Goal: Information Seeking & Learning: Find specific fact

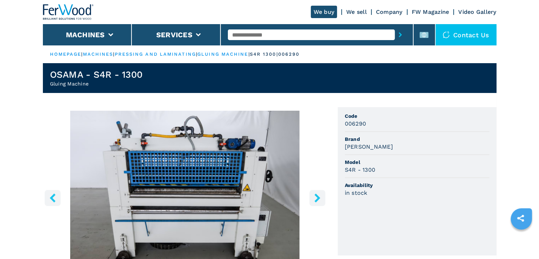
click at [242, 30] on input "text" at bounding box center [311, 34] width 167 height 11
paste input "******"
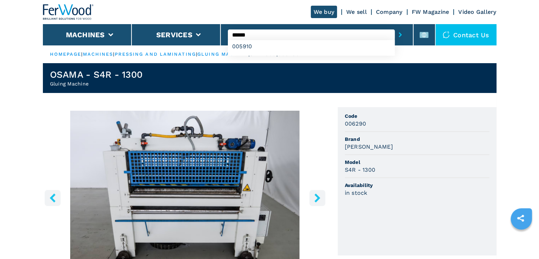
type input "******"
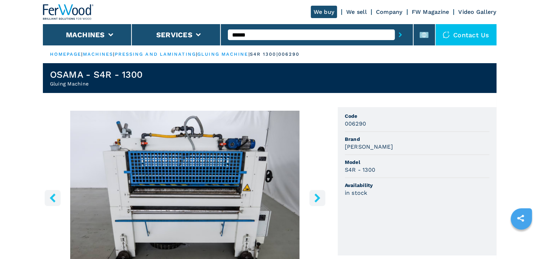
click at [402, 34] on icon "submit-button" at bounding box center [400, 34] width 3 height 5
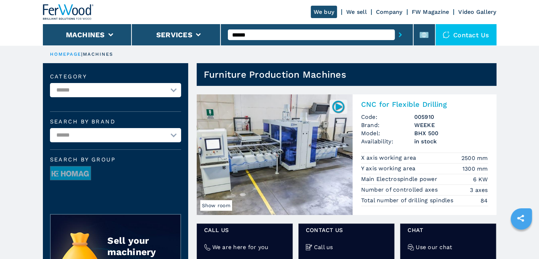
click at [393, 102] on h2 "CNC for Flexible Drilling" at bounding box center [424, 104] width 127 height 9
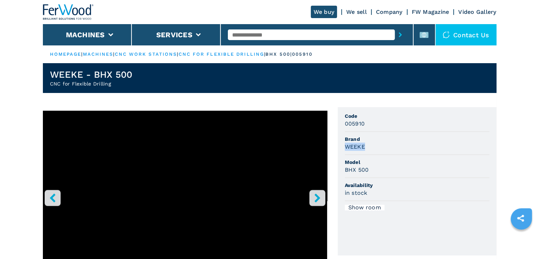
drag, startPoint x: 344, startPoint y: 148, endPoint x: 370, endPoint y: 147, distance: 25.9
click at [370, 147] on ul "Code 005910 Brand WEEKE Model BHX 500 Availability in stock Show room" at bounding box center [417, 181] width 159 height 148
copy h3 "WEEKE"
click at [390, 142] on span "Brand" at bounding box center [417, 138] width 145 height 7
drag, startPoint x: 345, startPoint y: 169, endPoint x: 376, endPoint y: 169, distance: 31.5
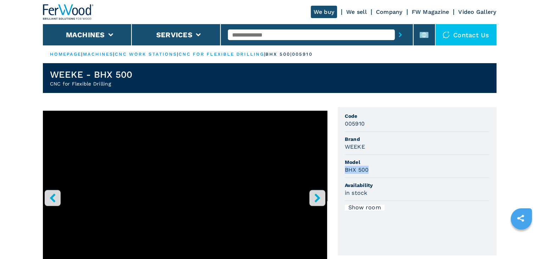
click at [376, 169] on div "BHX 500" at bounding box center [417, 169] width 145 height 8
copy h3 "BHX 500"
click at [381, 160] on span "Model" at bounding box center [417, 161] width 145 height 7
drag, startPoint x: 346, startPoint y: 122, endPoint x: 371, endPoint y: 126, distance: 25.8
click at [371, 126] on div "005910" at bounding box center [417, 123] width 145 height 8
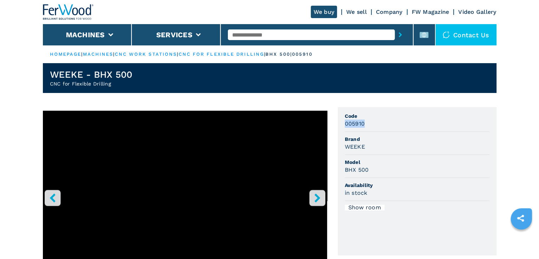
copy h3 "005910"
click at [382, 121] on div "005910" at bounding box center [417, 123] width 145 height 8
click at [270, 34] on input "text" at bounding box center [311, 34] width 167 height 11
paste input "******"
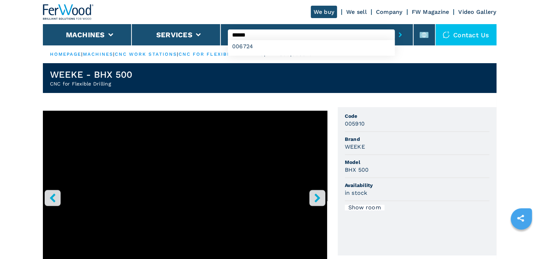
type input "******"
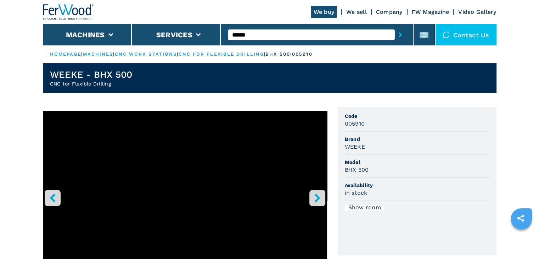
click at [400, 35] on icon "submit-button" at bounding box center [400, 34] width 3 height 5
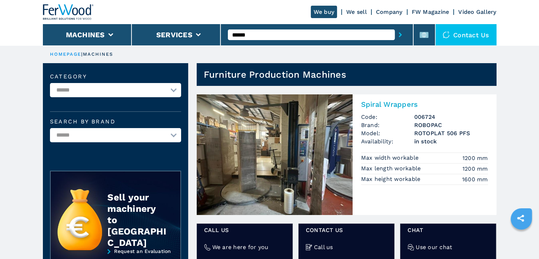
click at [387, 104] on h2 "Spiral Wrappers" at bounding box center [424, 104] width 127 height 9
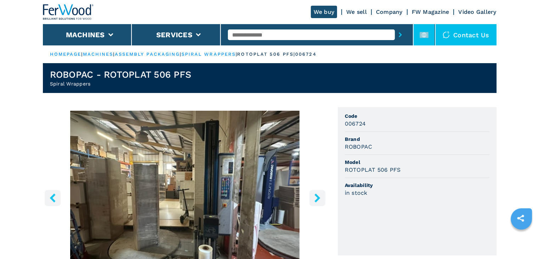
click at [422, 39] on li at bounding box center [424, 34] width 21 height 21
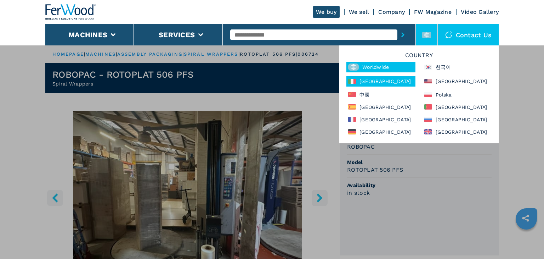
click at [378, 79] on div "Italia" at bounding box center [381, 81] width 69 height 11
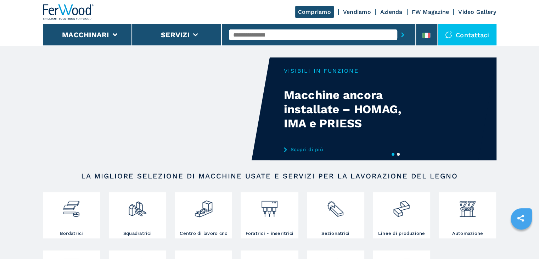
click at [264, 35] on input "text" at bounding box center [313, 34] width 168 height 11
paste input "******"
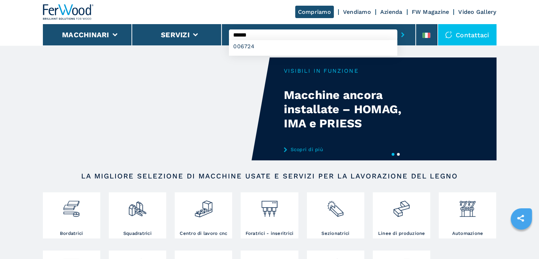
type input "******"
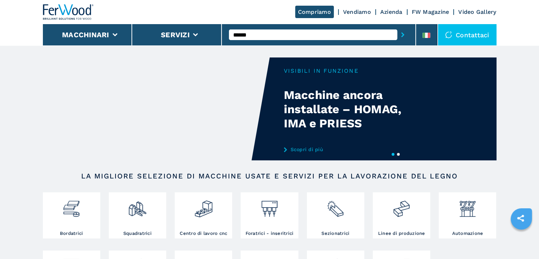
click at [405, 36] on button "submit-button" at bounding box center [402, 35] width 11 height 16
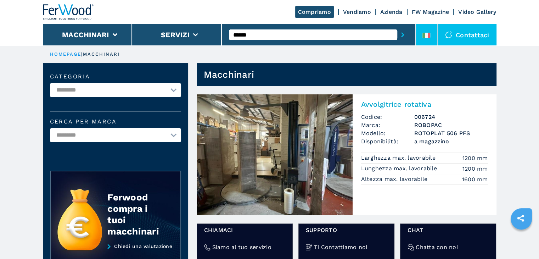
click at [418, 34] on li at bounding box center [426, 34] width 21 height 21
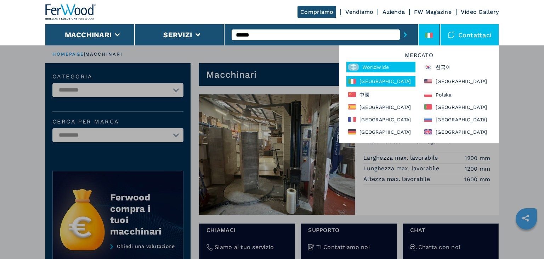
click at [399, 69] on div "Worldwide" at bounding box center [381, 67] width 69 height 11
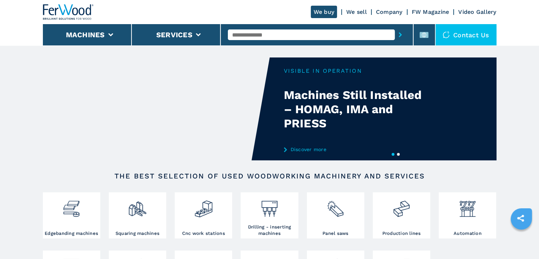
click at [286, 37] on input "text" at bounding box center [311, 34] width 167 height 11
paste input "******"
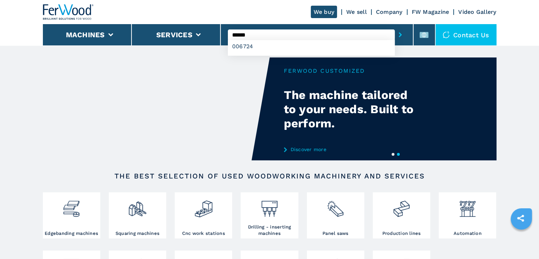
type input "******"
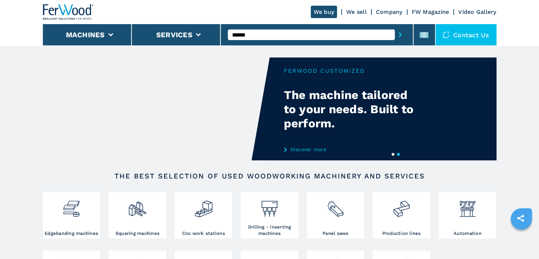
click at [400, 35] on icon "submit-button" at bounding box center [400, 34] width 3 height 5
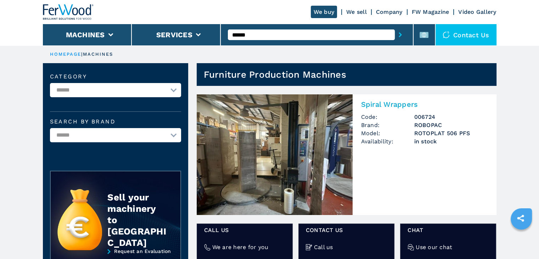
drag, startPoint x: 0, startPoint y: 0, endPoint x: 393, endPoint y: 105, distance: 407.2
click at [393, 105] on h2 "Spiral Wrappers" at bounding box center [424, 104] width 127 height 9
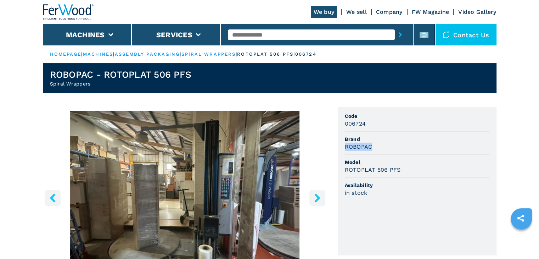
drag, startPoint x: 342, startPoint y: 148, endPoint x: 381, endPoint y: 146, distance: 38.3
click at [381, 146] on ul "Code 006724 Brand ROBOPAC Model ROTOPLAT 506 PFS Availability in stock" at bounding box center [417, 181] width 159 height 148
copy h3 "ROBOPAC"
click at [393, 148] on div "ROBOPAC" at bounding box center [417, 146] width 145 height 8
drag, startPoint x: 400, startPoint y: 168, endPoint x: 337, endPoint y: 169, distance: 62.7
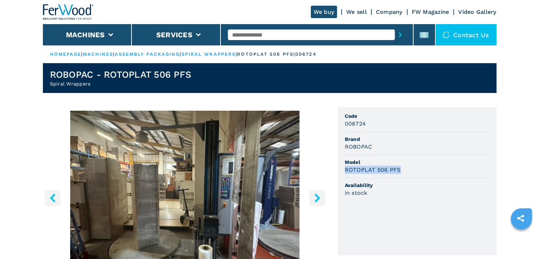
click at [337, 169] on div "1 / 2 Unit Measure ****** ******** Code 006724 Brand ROBOPAC Model ROTOPLAT 506…" at bounding box center [270, 231] width 454 height 248
copy h3 "ROTOPLAT 506 PFS"
click at [460, 162] on span "Model" at bounding box center [417, 161] width 145 height 7
drag, startPoint x: 371, startPoint y: 123, endPoint x: 338, endPoint y: 122, distance: 32.2
click at [338, 122] on ul "Code 006724 Brand ROBOPAC Model ROTOPLAT 506 PFS Availability in stock" at bounding box center [417, 181] width 159 height 148
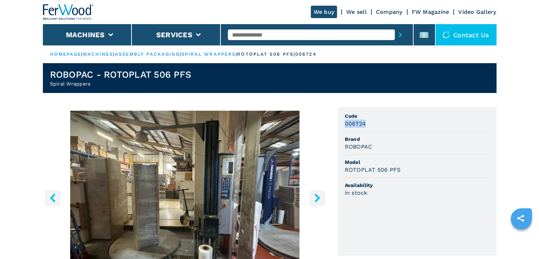
copy h3 "006724"
click at [393, 125] on div "006724" at bounding box center [417, 123] width 145 height 8
